Goal: Answer question/provide support: Answer question/provide support

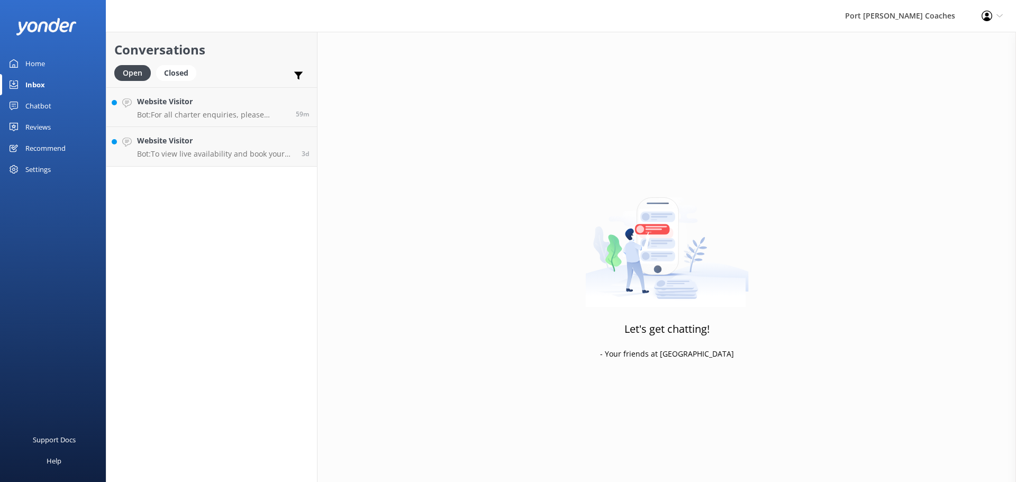
click at [59, 106] on link "Chatbot" at bounding box center [53, 105] width 106 height 21
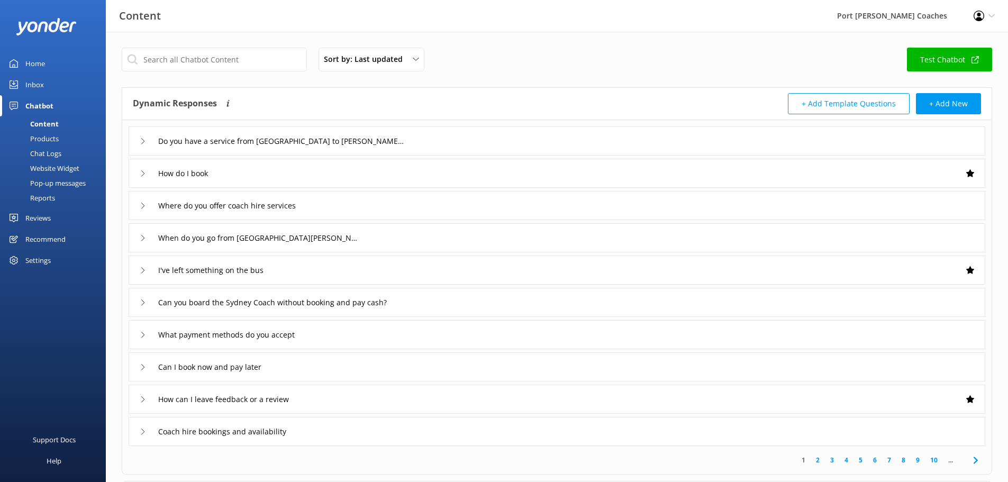
click at [59, 120] on link "Content" at bounding box center [55, 123] width 99 height 15
click at [205, 62] on input "text" at bounding box center [214, 60] width 185 height 24
click at [148, 175] on div "How do I book" at bounding box center [176, 173] width 72 height 17
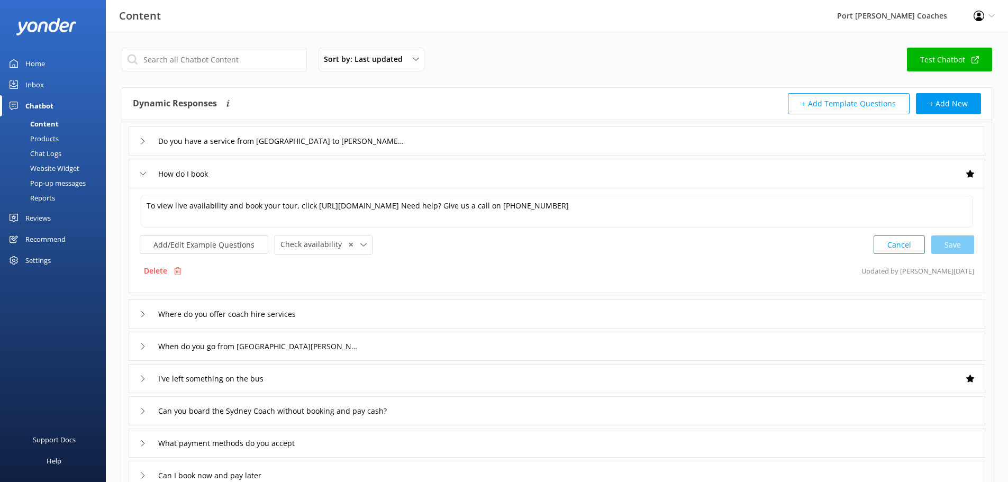
click at [148, 175] on div "How do I book" at bounding box center [176, 173] width 72 height 17
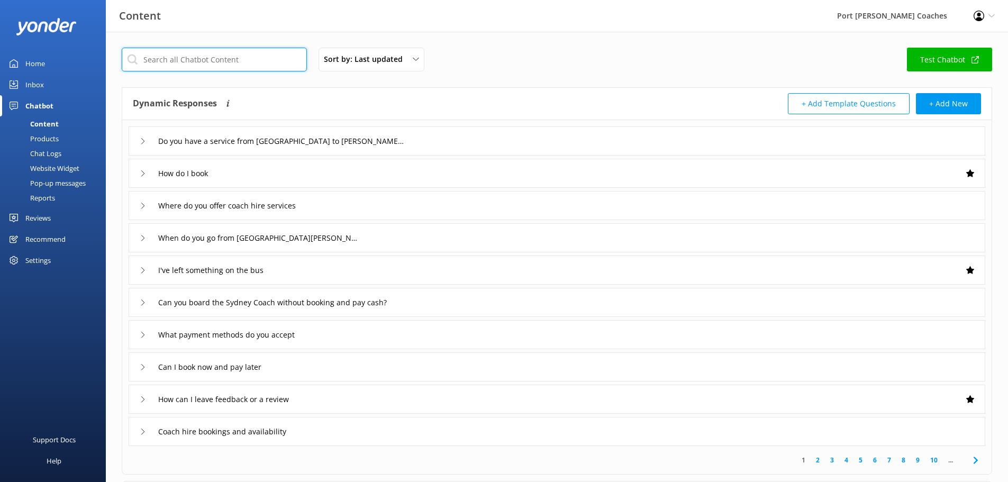
click at [215, 60] on input "text" at bounding box center [214, 60] width 185 height 24
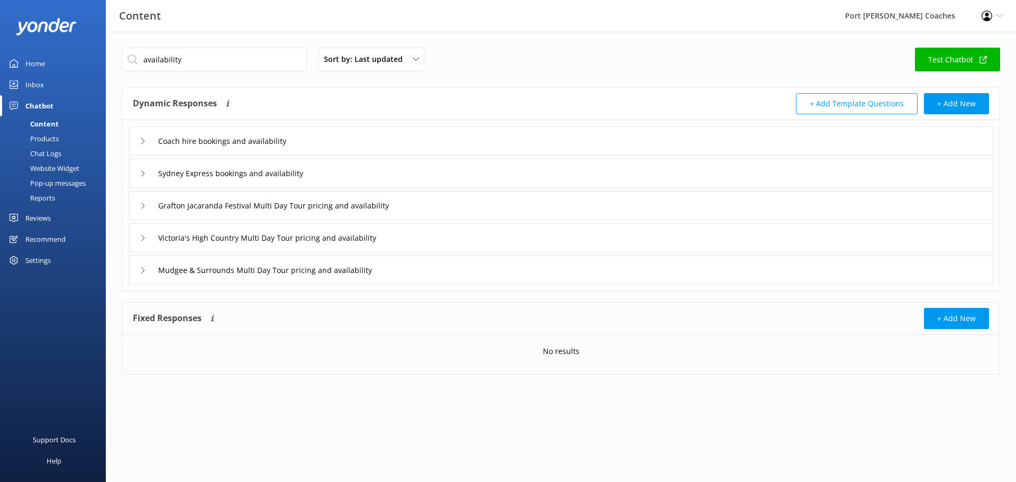
click at [141, 141] on icon at bounding box center [143, 141] width 6 height 6
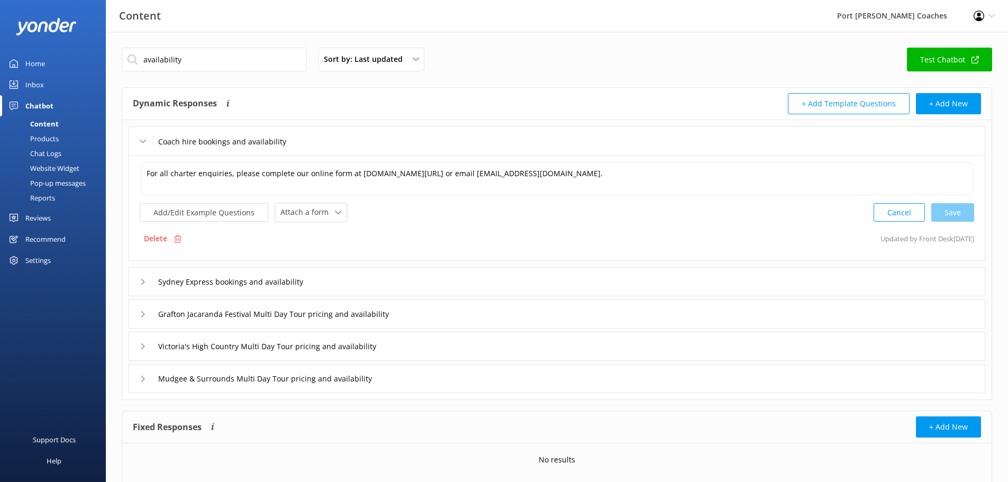
click at [141, 141] on icon at bounding box center [143, 141] width 6 height 6
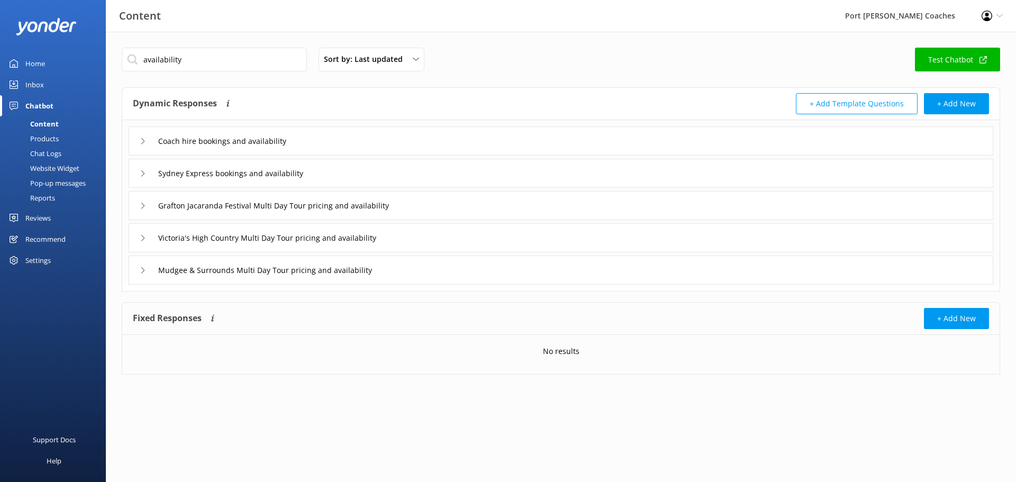
click at [139, 174] on div "Sydney Express bookings and availability" at bounding box center [561, 173] width 865 height 29
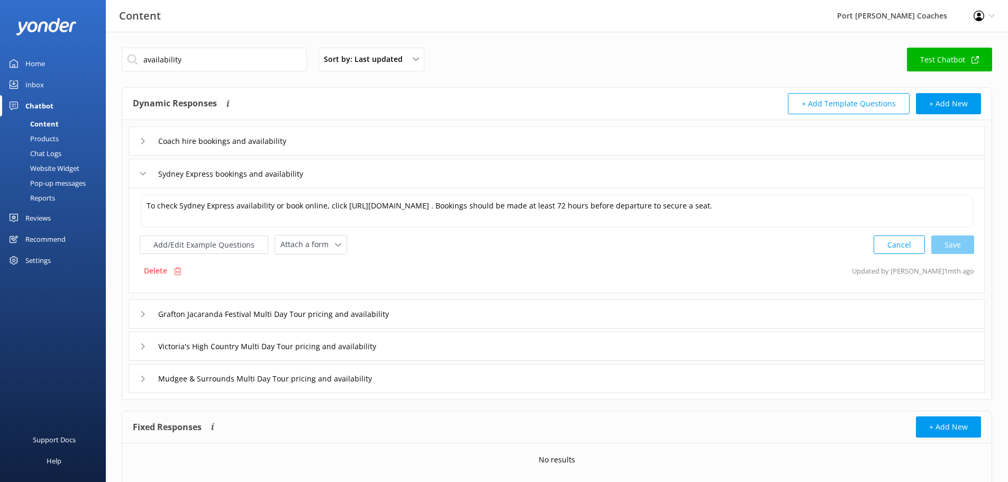
click at [139, 174] on div "Sydney Express bookings and availability" at bounding box center [557, 173] width 857 height 29
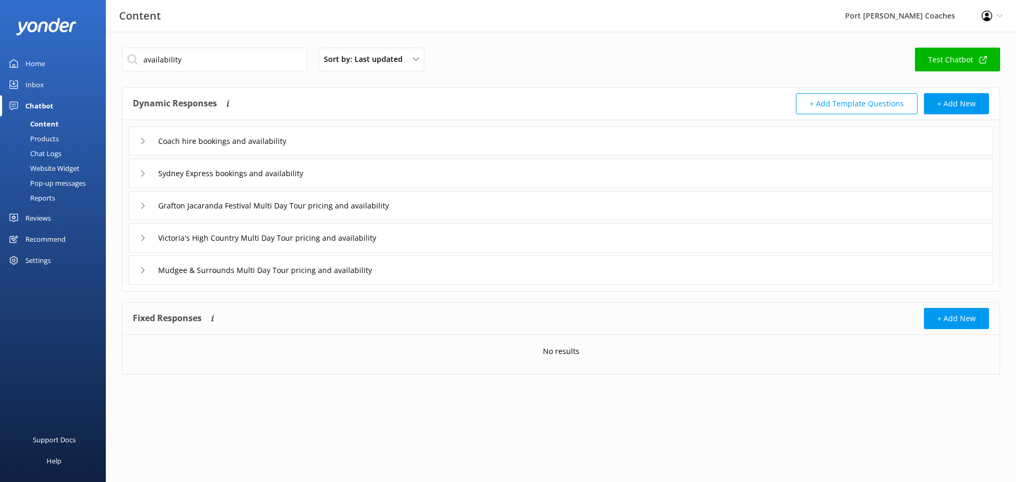
click at [142, 208] on use at bounding box center [142, 206] width 3 height 6
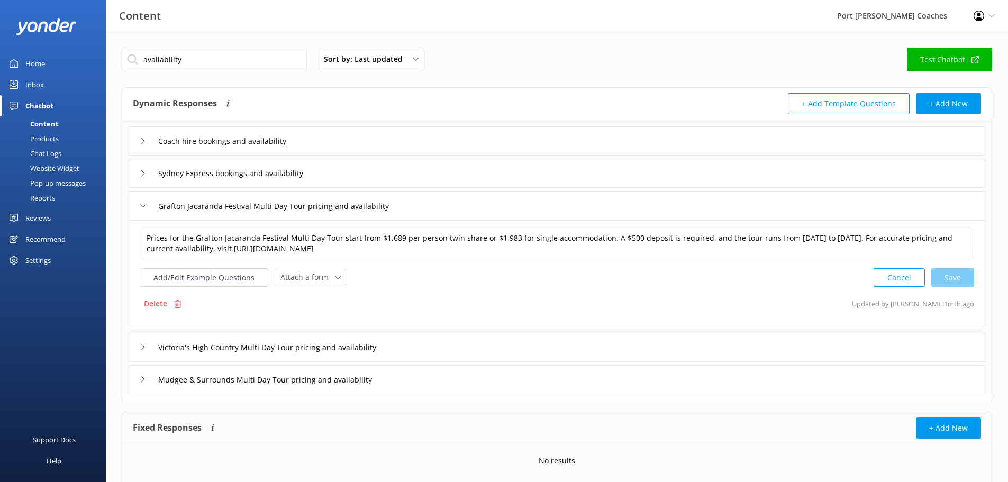
click at [142, 208] on icon at bounding box center [143, 206] width 6 height 6
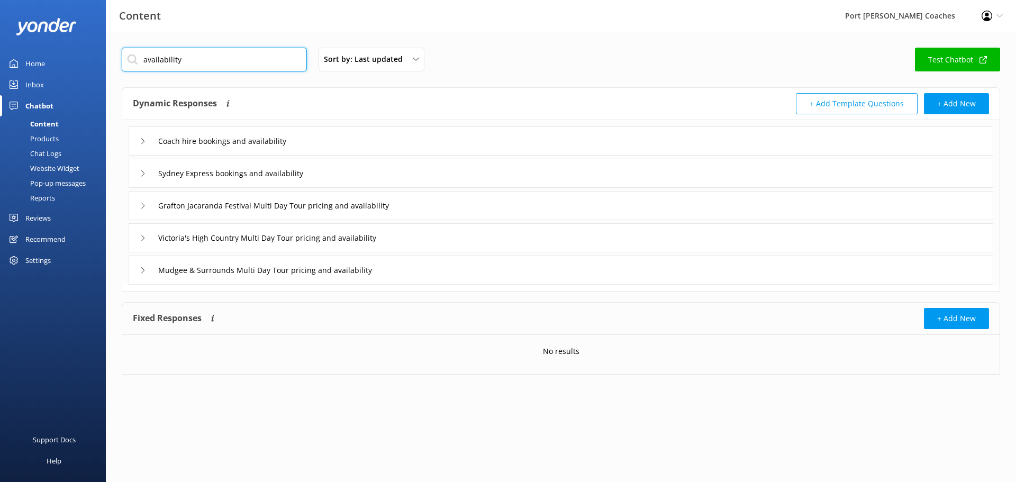
click at [240, 55] on input "availability" at bounding box center [214, 60] width 185 height 24
type input "live"
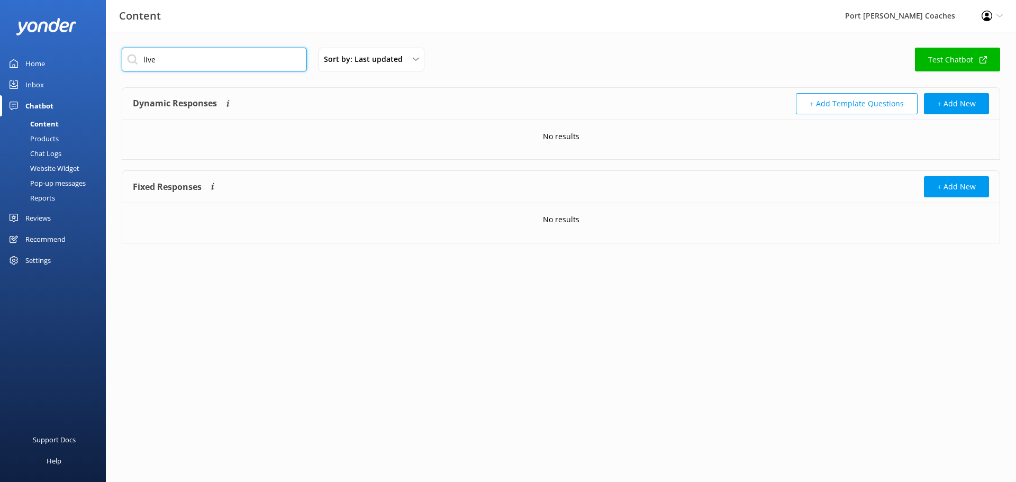
click at [183, 57] on input "live" at bounding box center [214, 60] width 185 height 24
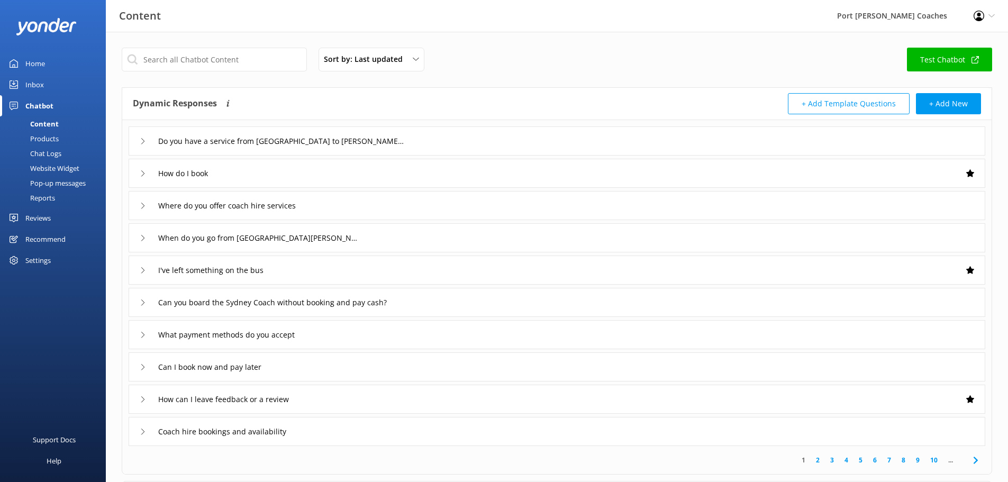
click at [138, 179] on div "How do I book" at bounding box center [557, 173] width 857 height 29
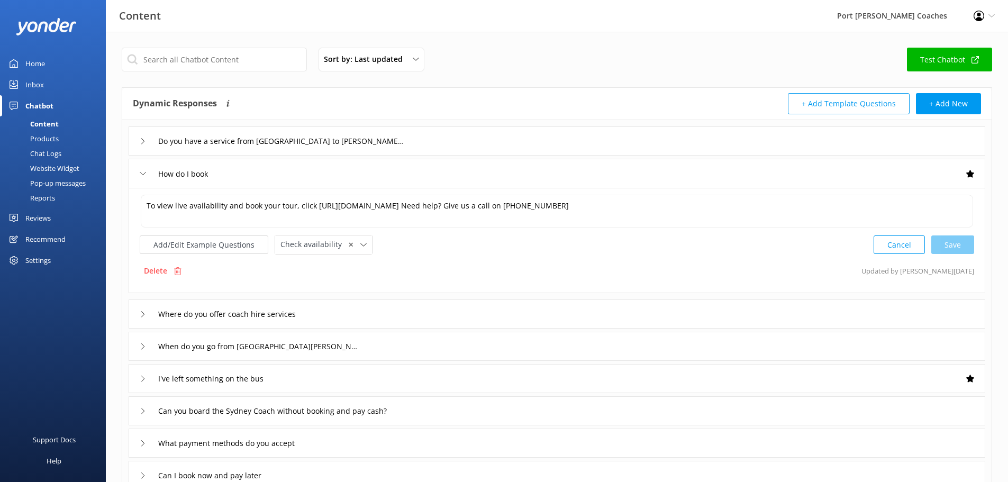
click at [145, 174] on icon at bounding box center [143, 173] width 6 height 6
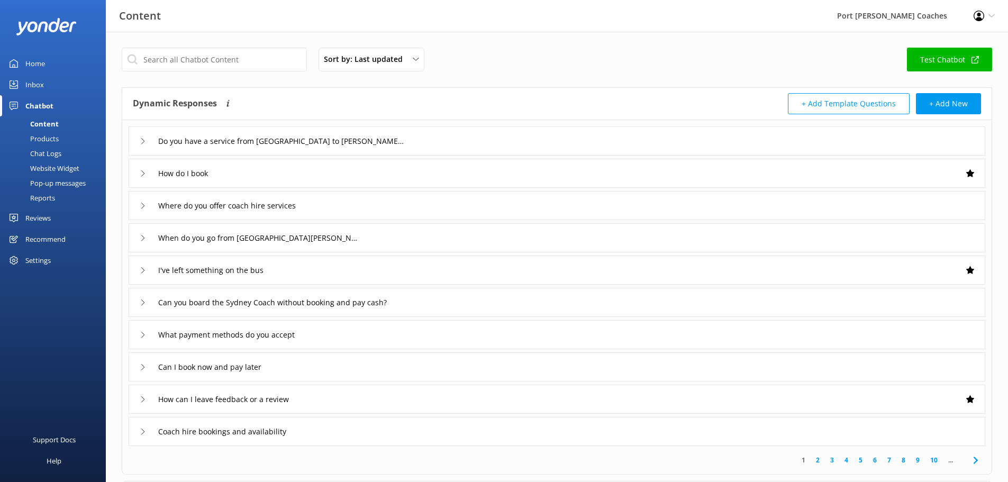
click at [146, 141] on icon at bounding box center [143, 141] width 6 height 6
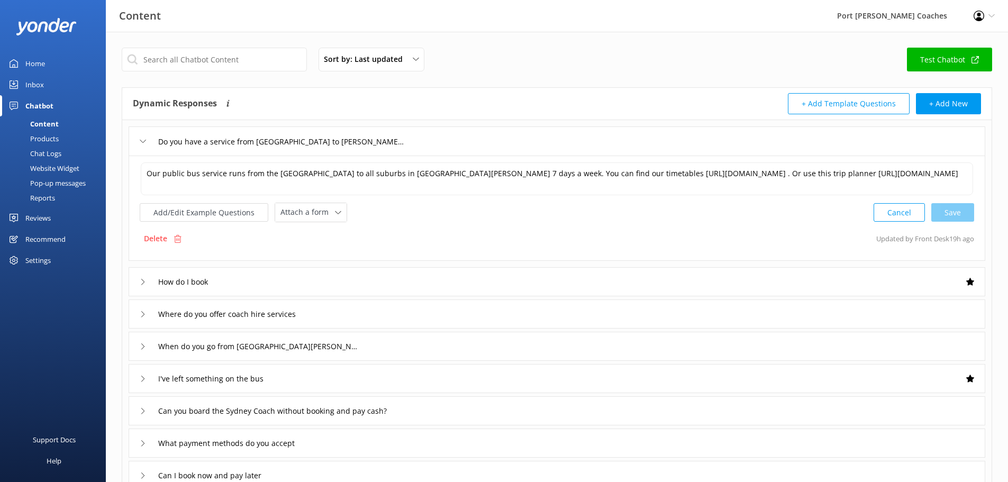
click at [146, 141] on icon at bounding box center [143, 141] width 6 height 6
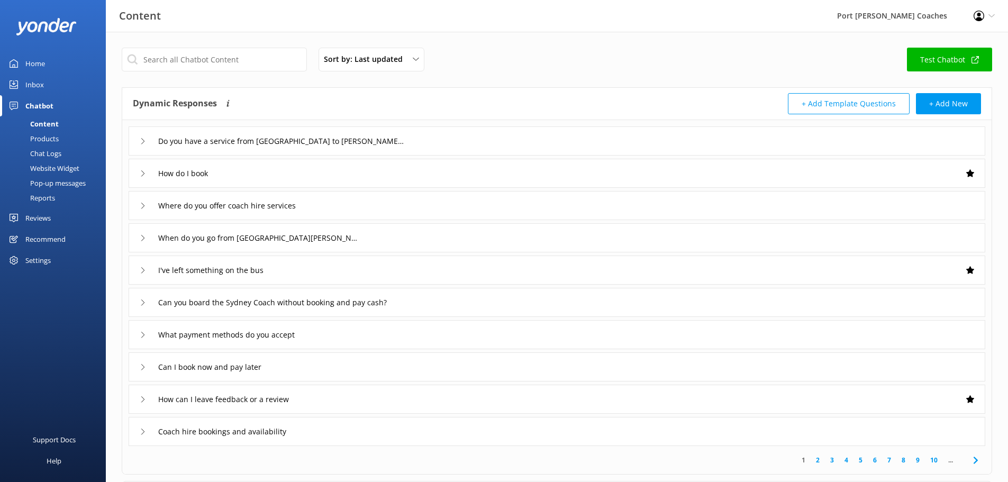
click at [150, 178] on div "How do I book" at bounding box center [176, 173] width 72 height 17
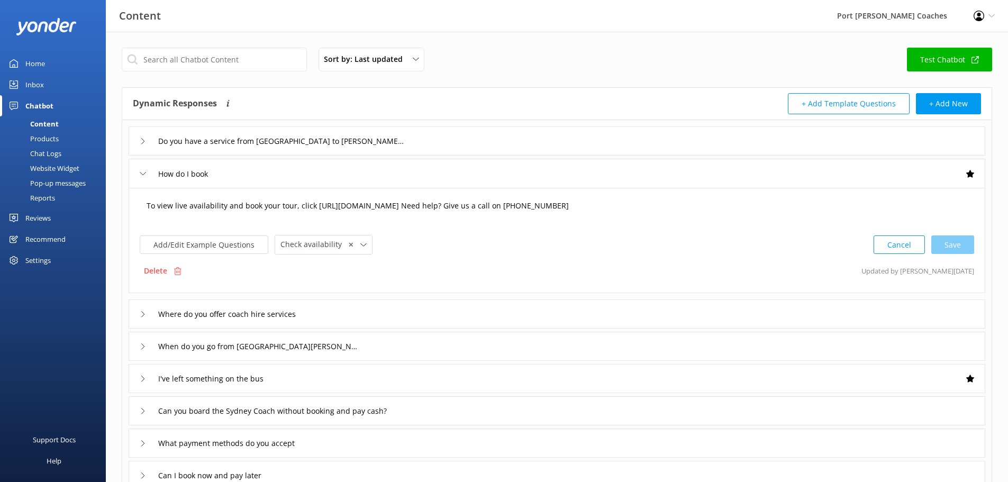
click at [169, 204] on textarea "To view live availability and book your tour, click [URL][DOMAIN_NAME] Need hel…" at bounding box center [557, 211] width 832 height 33
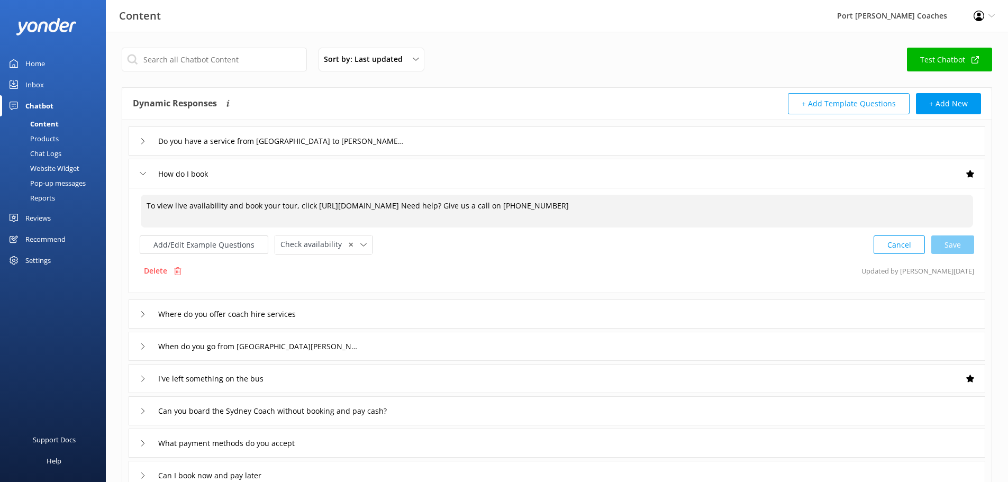
click at [147, 206] on textarea "To view live availability and book your tour, click [URL][DOMAIN_NAME] Need hel…" at bounding box center [557, 211] width 832 height 33
click at [202, 203] on textarea "Select a product to book Sydney Express. To view live availability and book you…" at bounding box center [557, 211] width 832 height 33
drag, startPoint x: 634, startPoint y: 205, endPoint x: 478, endPoint y: 203, distance: 156.1
click at [478, 203] on textarea "Select a product below to book Sydney Express. To view live availability and bo…" at bounding box center [557, 211] width 832 height 33
paste textarea "tours-and-events"
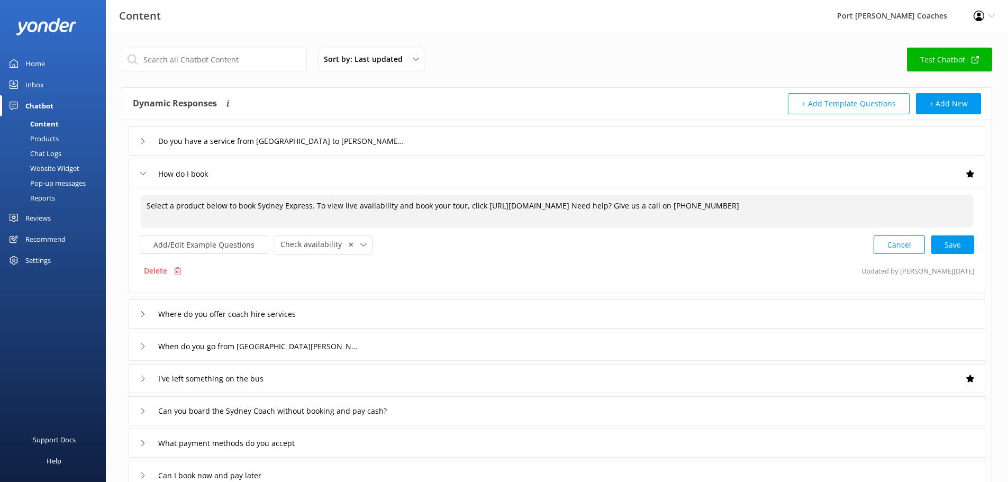
type textarea "Select a product below to book Sydney Express. To view live availability and bo…"
click at [566, 216] on textarea "Select a product below to book Sydney Express. To view live availability and bo…" at bounding box center [557, 211] width 832 height 33
click at [816, 208] on textarea "Select a product below to book Sydney Express. To view live availability and bo…" at bounding box center [557, 211] width 832 height 33
drag, startPoint x: 816, startPoint y: 206, endPoint x: 139, endPoint y: 206, distance: 676.8
click at [139, 206] on div "Select a product below to book Sydney Express. To view live availability and bo…" at bounding box center [557, 240] width 857 height 105
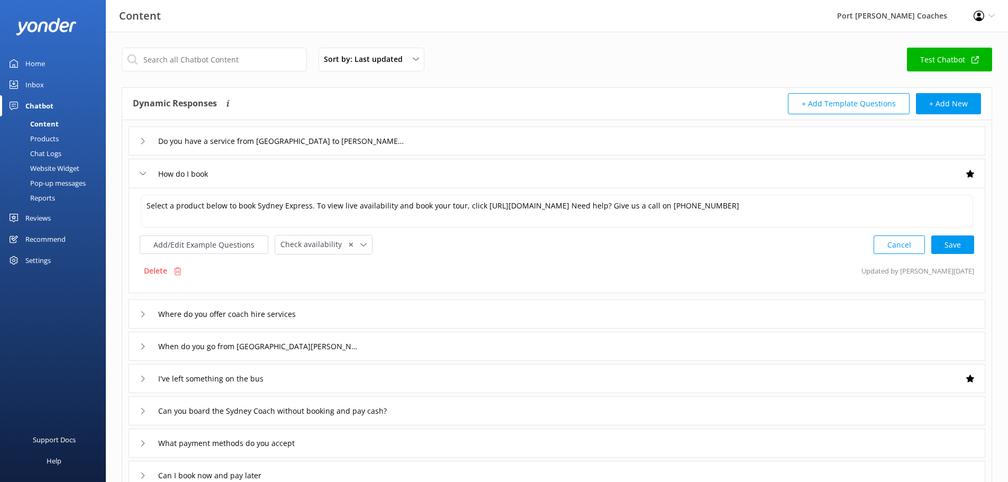
click at [468, 255] on div "Select a product below to book Sydney Express. To view live availability and bo…" at bounding box center [557, 240] width 857 height 105
click at [954, 242] on div "Cancel Save" at bounding box center [924, 245] width 101 height 20
click at [146, 172] on div "How do I book" at bounding box center [176, 173] width 72 height 17
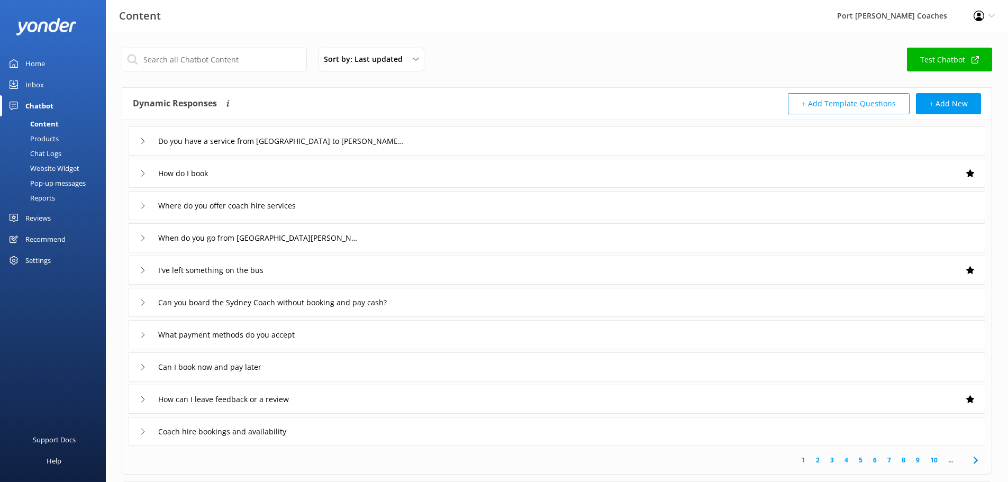
click at [140, 366] on icon at bounding box center [143, 367] width 6 height 6
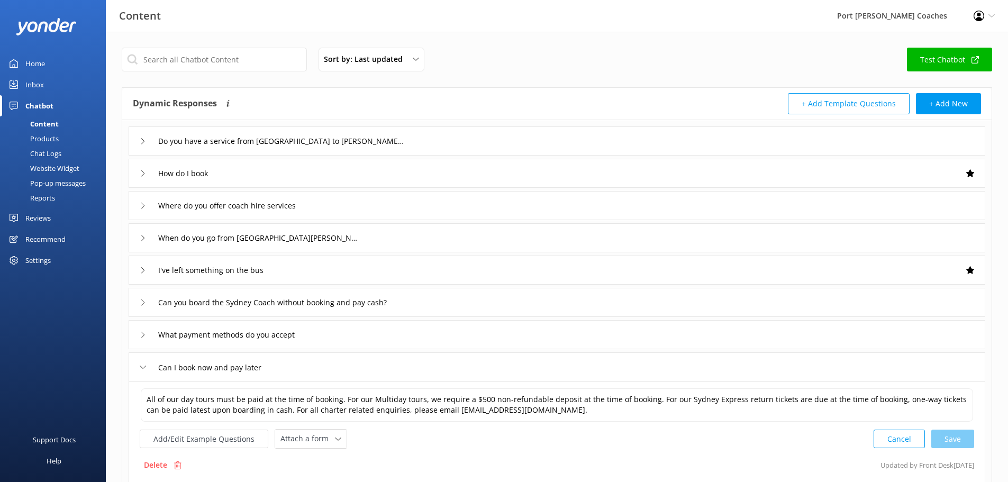
click at [140, 366] on icon at bounding box center [143, 367] width 6 height 6
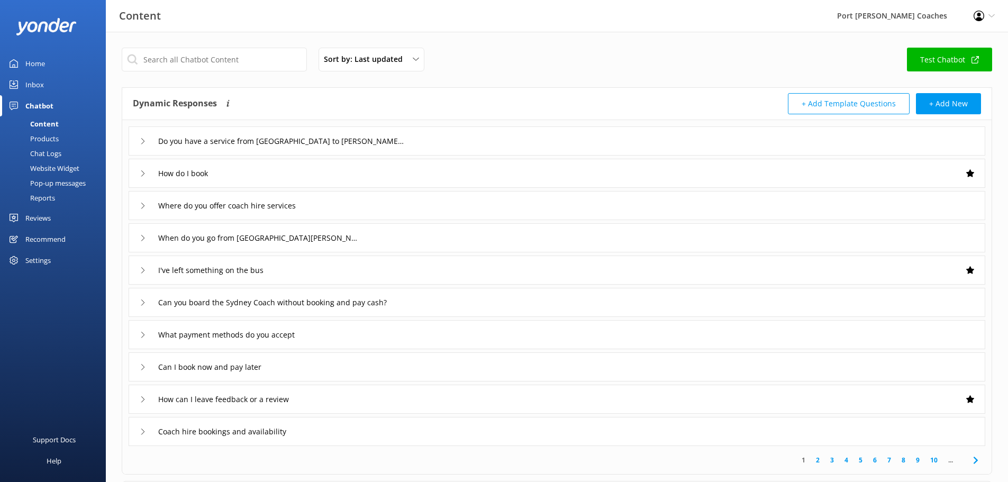
click at [141, 399] on icon at bounding box center [143, 399] width 6 height 6
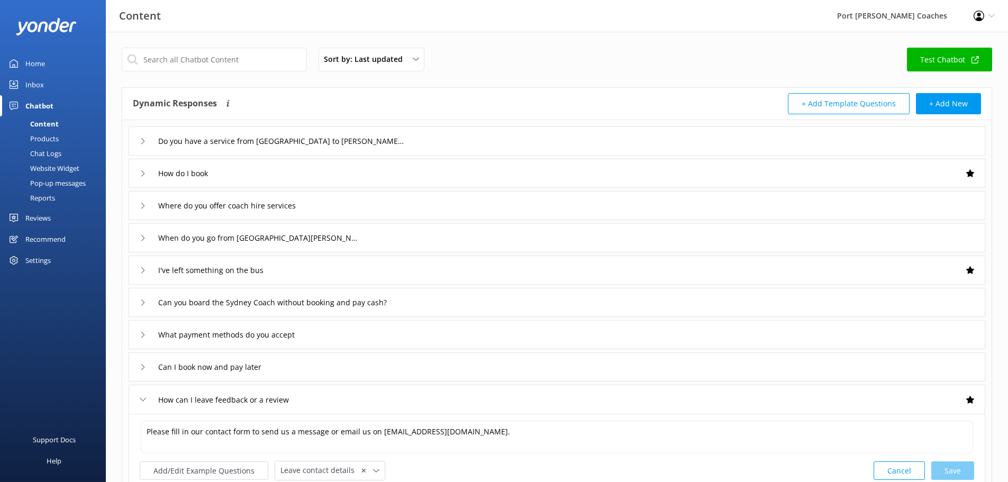
click at [141, 399] on use at bounding box center [143, 399] width 6 height 3
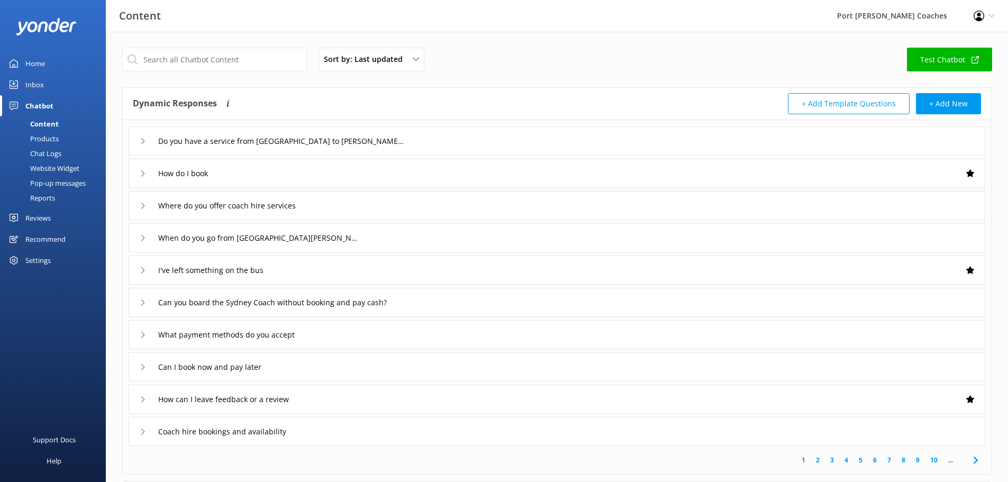
click at [143, 429] on icon at bounding box center [143, 432] width 6 height 6
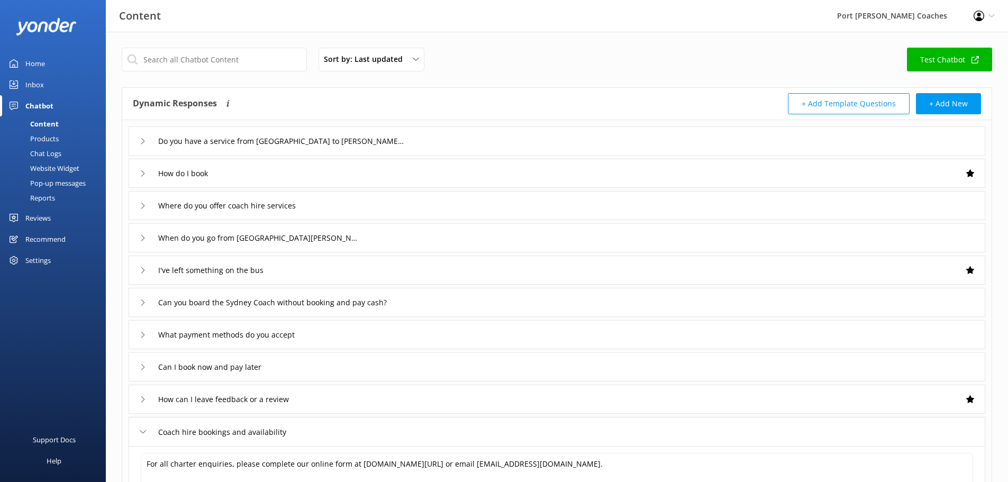
click at [143, 429] on icon at bounding box center [143, 432] width 6 height 6
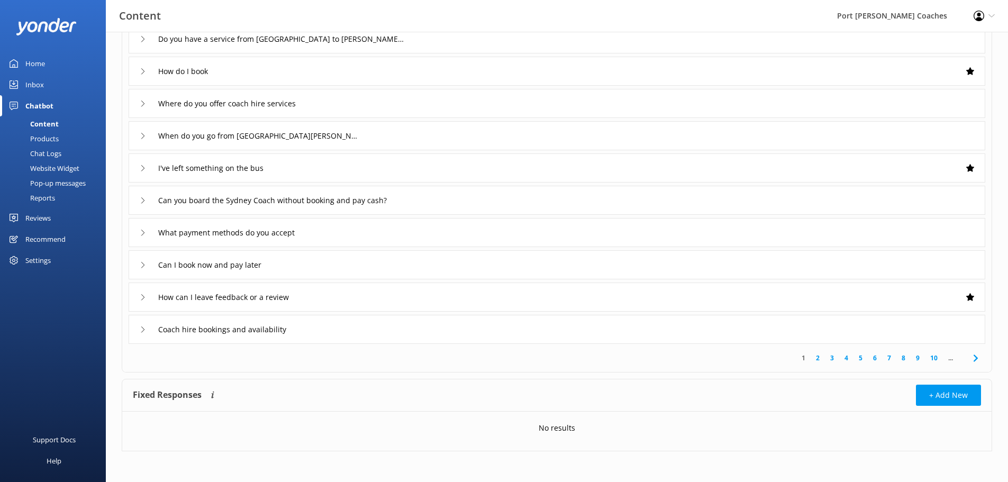
scroll to position [103, 0]
click at [978, 357] on icon at bounding box center [975, 357] width 13 height 13
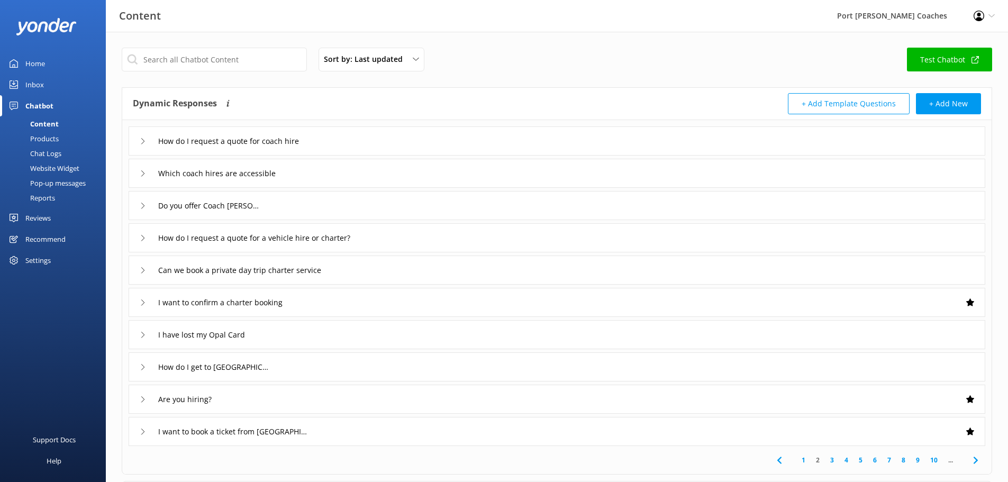
click at [141, 426] on div "I want to book a ticket from [GEOGRAPHIC_DATA]" at bounding box center [220, 431] width 161 height 17
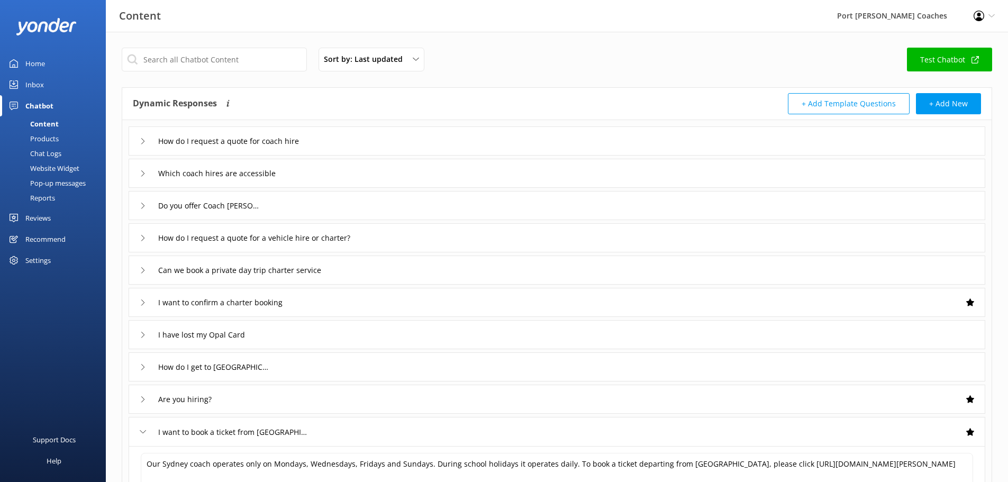
click at [141, 426] on div "I want to book a ticket from [GEOGRAPHIC_DATA]" at bounding box center [220, 431] width 161 height 17
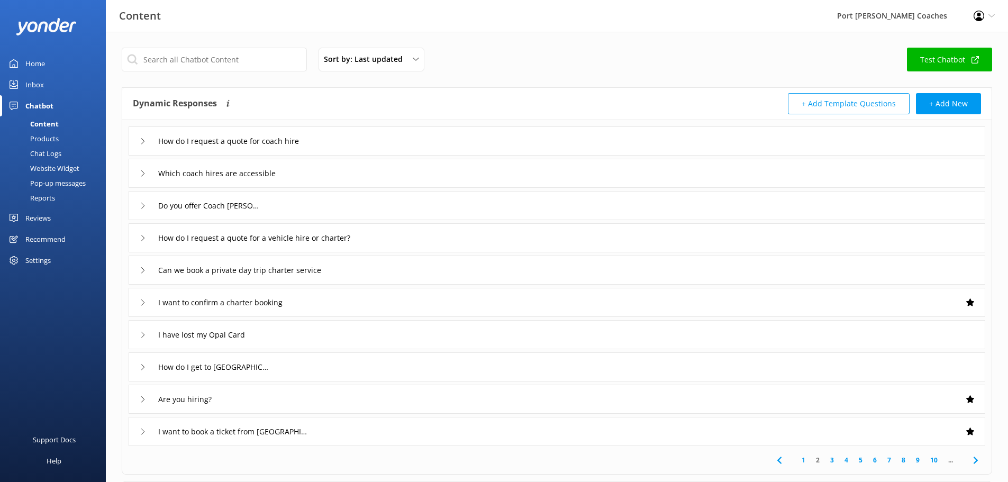
scroll to position [103, 0]
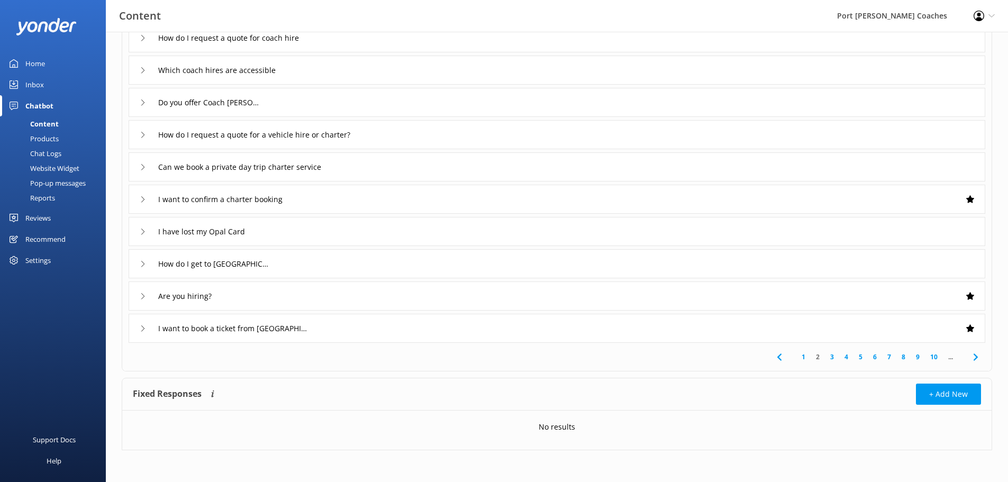
click at [146, 323] on div "I want to book a ticket from [GEOGRAPHIC_DATA]" at bounding box center [220, 328] width 161 height 17
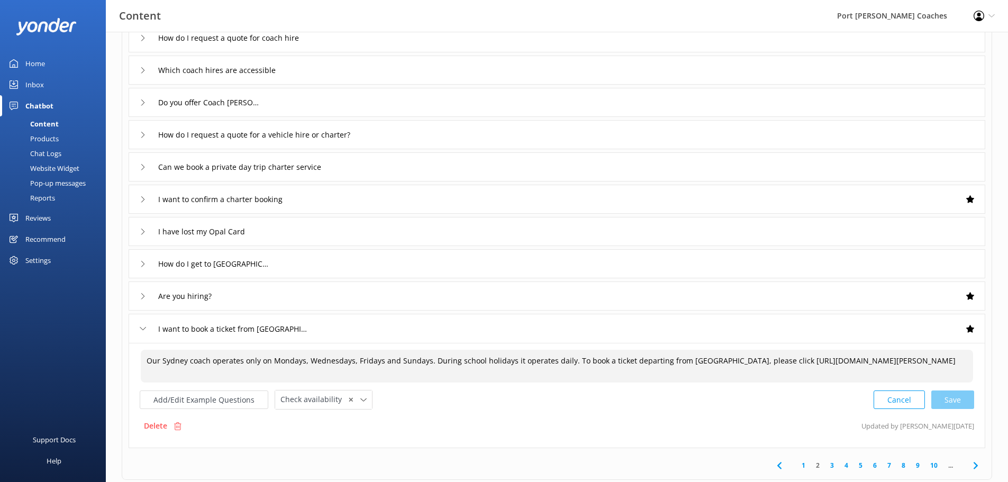
drag, startPoint x: 622, startPoint y: 361, endPoint x: 626, endPoint y: 367, distance: 7.2
click at [626, 367] on textarea "Our Sydney coach operates only on Mondays, Wednesdays, Fridays and Sundays. Dur…" at bounding box center [557, 366] width 832 height 33
click at [594, 372] on textarea "Our Sydney coach operates only on Mondays, Wednesdays, Fridays and Sundays. Dur…" at bounding box center [557, 366] width 832 height 33
click at [510, 371] on textarea "Our Sydney coach operates only on Mondays, Wednesdays, Fridays and Sundays. Dur…" at bounding box center [557, 366] width 832 height 33
click at [952, 396] on div "Cancel Save" at bounding box center [924, 400] width 101 height 20
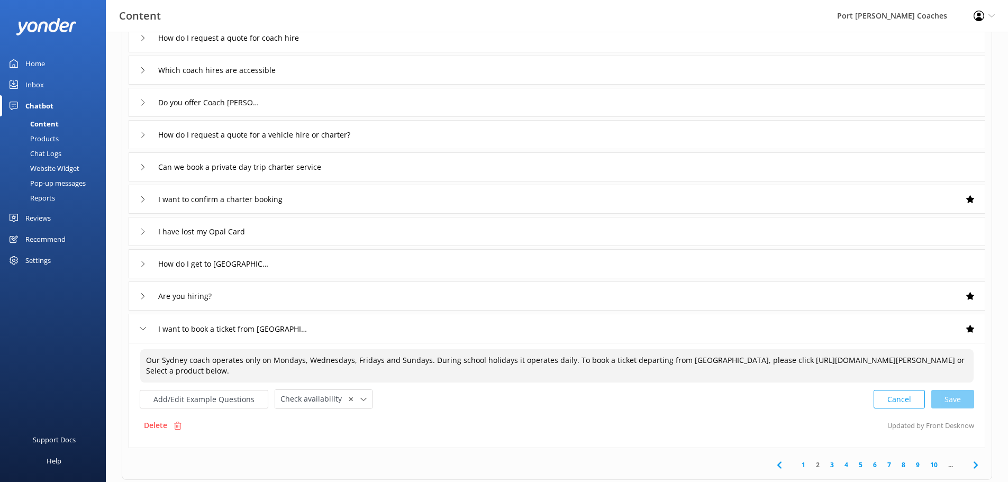
type textarea "Our Sydney coach operates only on Mondays, Wednesdays, Fridays and Sundays. Dur…"
click at [142, 330] on icon at bounding box center [143, 328] width 6 height 6
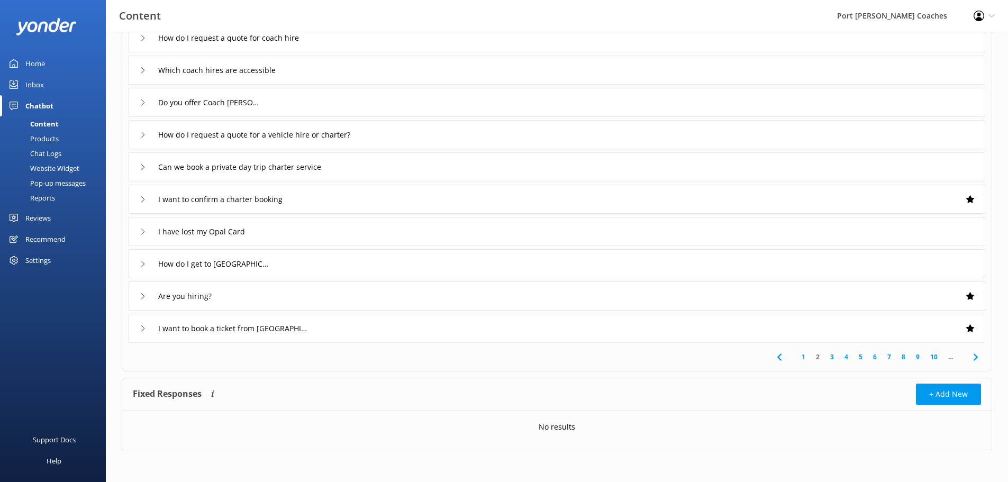
click at [971, 357] on icon at bounding box center [975, 357] width 13 height 13
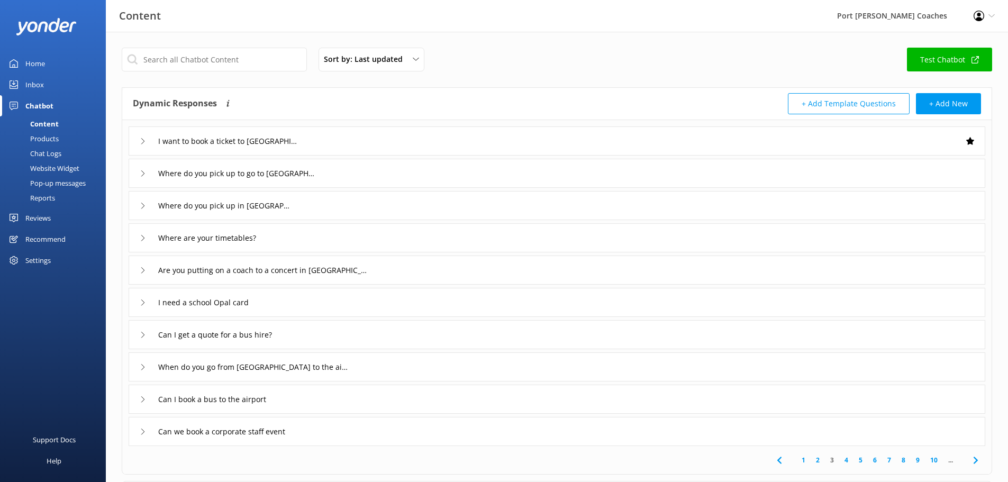
click at [138, 141] on div "I want to book a ticket to [GEOGRAPHIC_DATA]" at bounding box center [557, 140] width 857 height 29
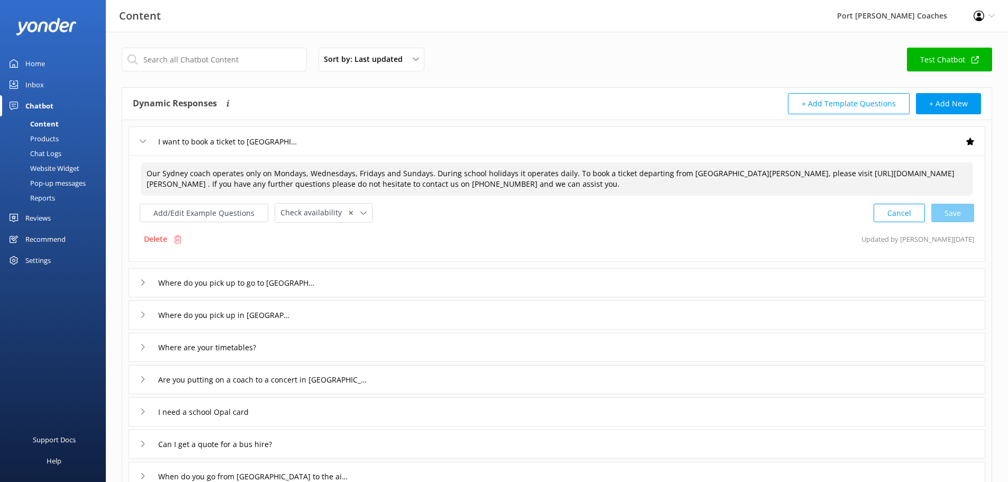
drag, startPoint x: 649, startPoint y: 187, endPoint x: 252, endPoint y: 189, distance: 397.4
click at [252, 189] on textarea "Our Sydney coach operates only on Mondays, Wednesdays, Fridays and Sundays. Dur…" at bounding box center [557, 178] width 832 height 33
click at [943, 210] on div "Cancel Save" at bounding box center [924, 213] width 101 height 20
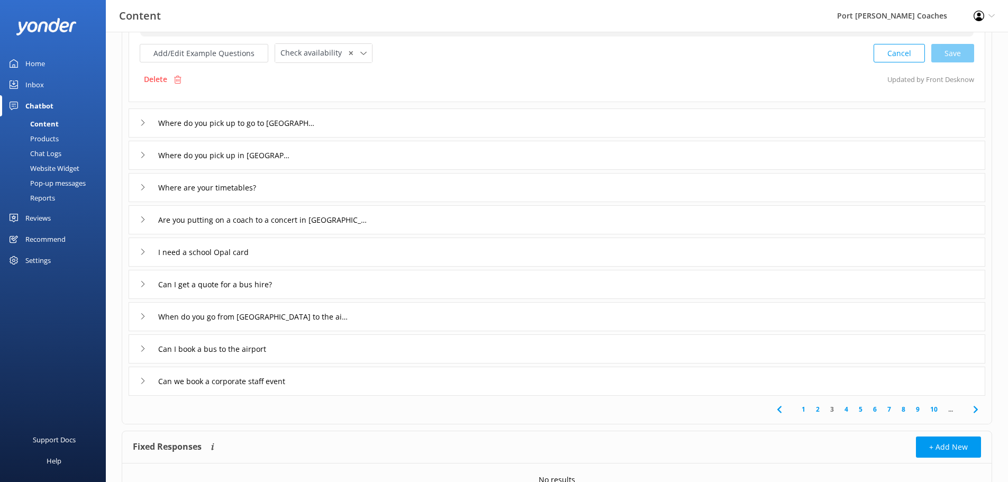
scroll to position [212, 0]
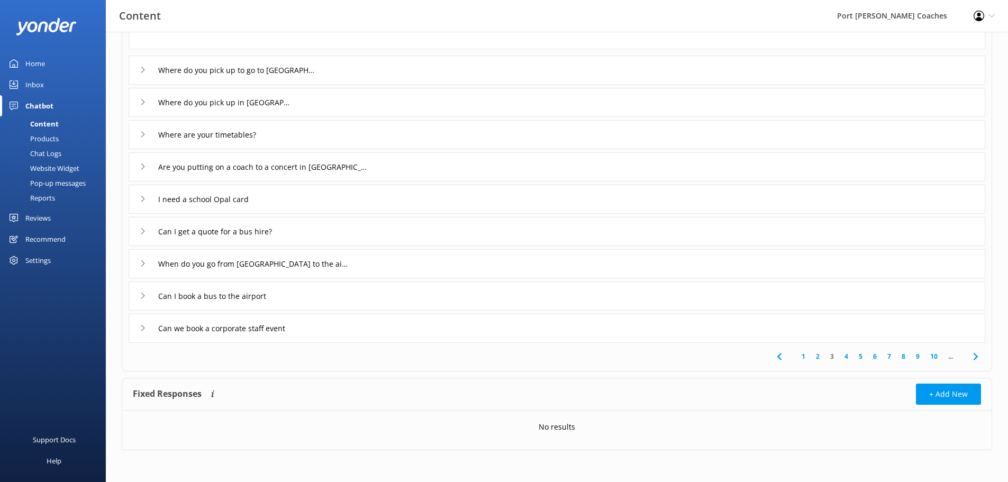
type textarea "Our Sydney coach operates only on Mondays, Wednesdays, Fridays and Sundays. Dur…"
click at [978, 354] on icon at bounding box center [975, 356] width 13 height 13
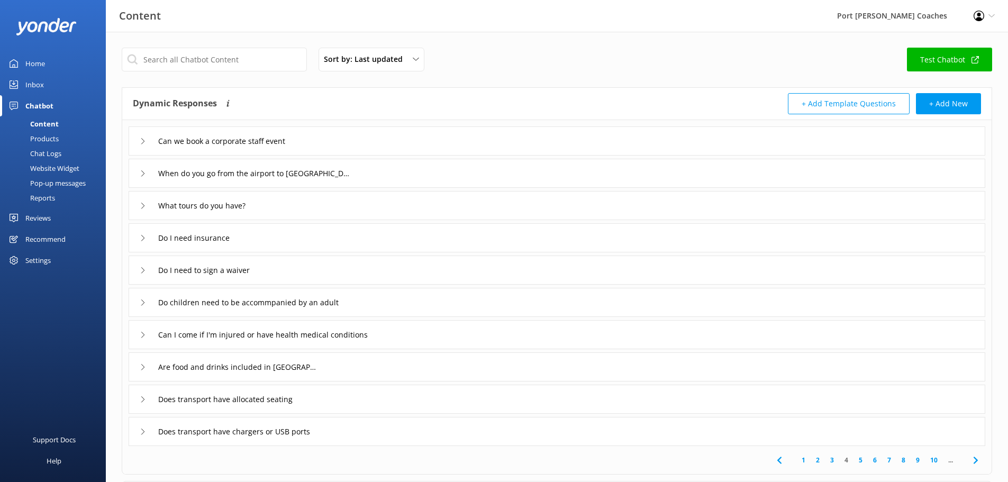
click at [146, 206] on icon at bounding box center [143, 206] width 6 height 6
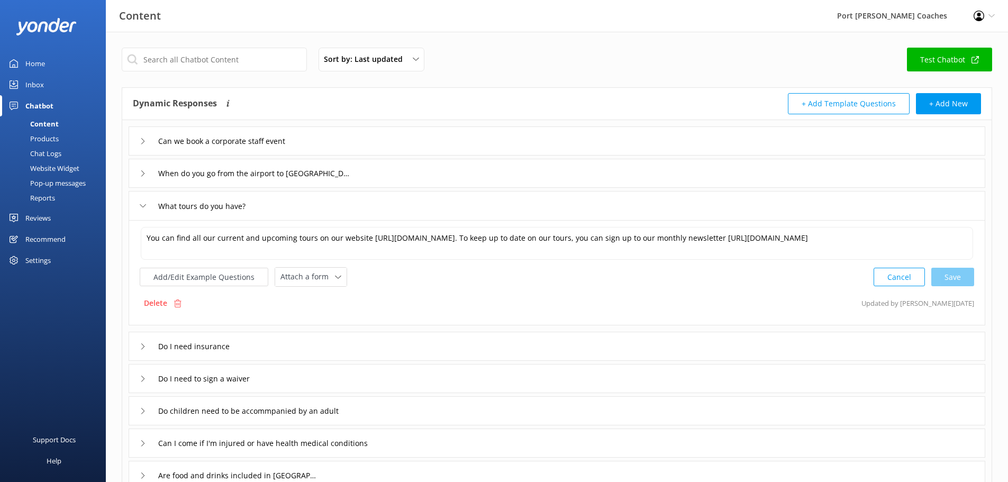
click at [146, 206] on icon at bounding box center [143, 206] width 6 height 6
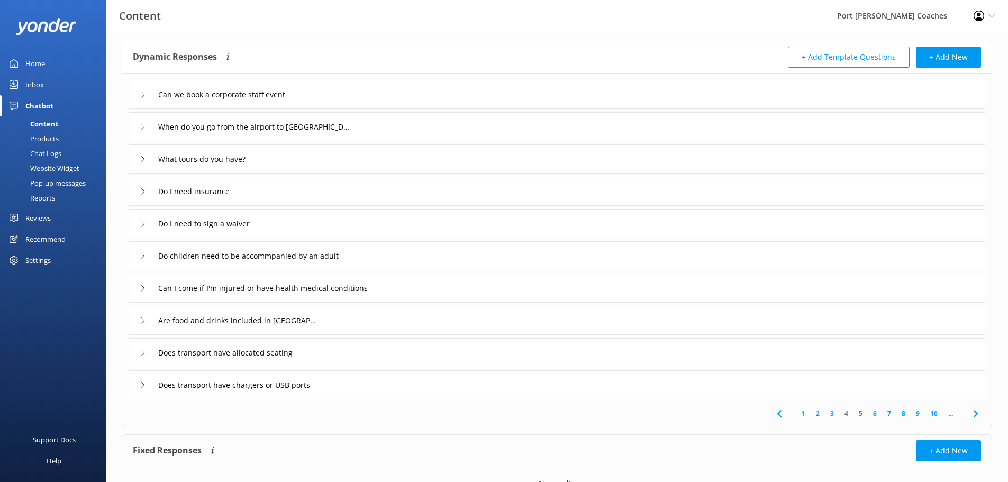
scroll to position [103, 0]
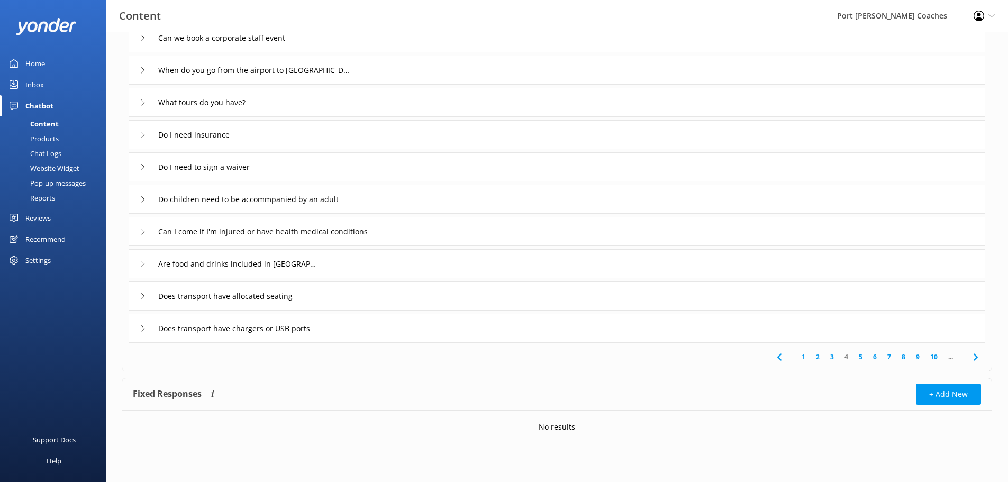
click at [803, 359] on link "1" at bounding box center [803, 357] width 14 height 10
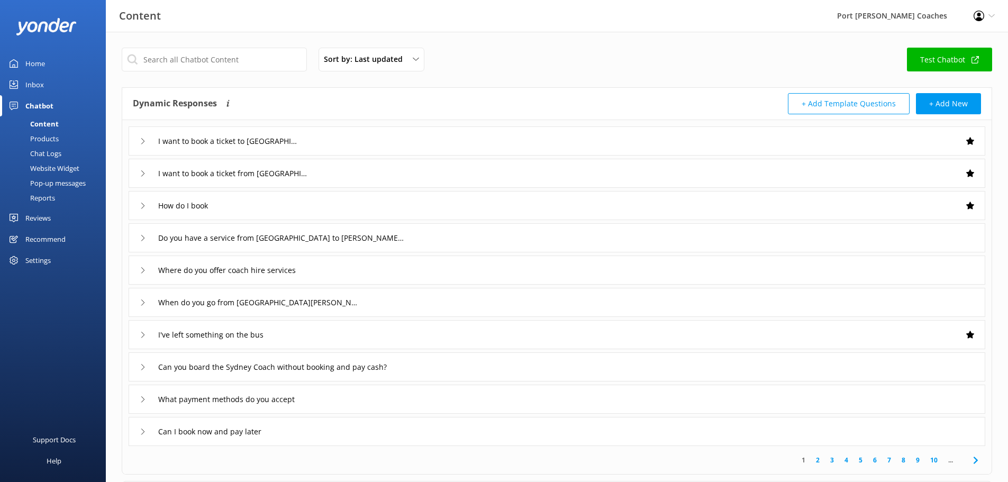
click at [140, 141] on icon at bounding box center [143, 141] width 6 height 6
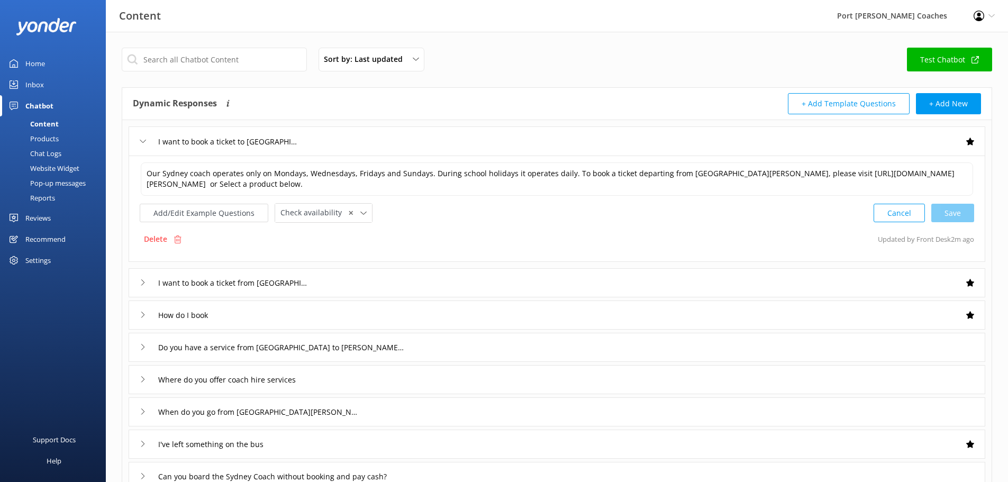
click at [140, 141] on icon at bounding box center [143, 141] width 6 height 6
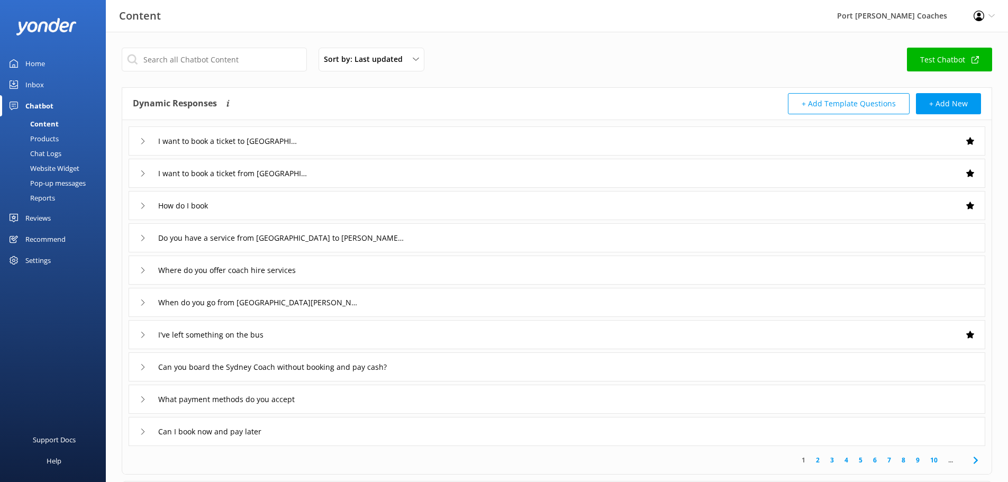
click at [146, 204] on div "How do I book" at bounding box center [176, 205] width 72 height 17
